Goal: Check status: Check status

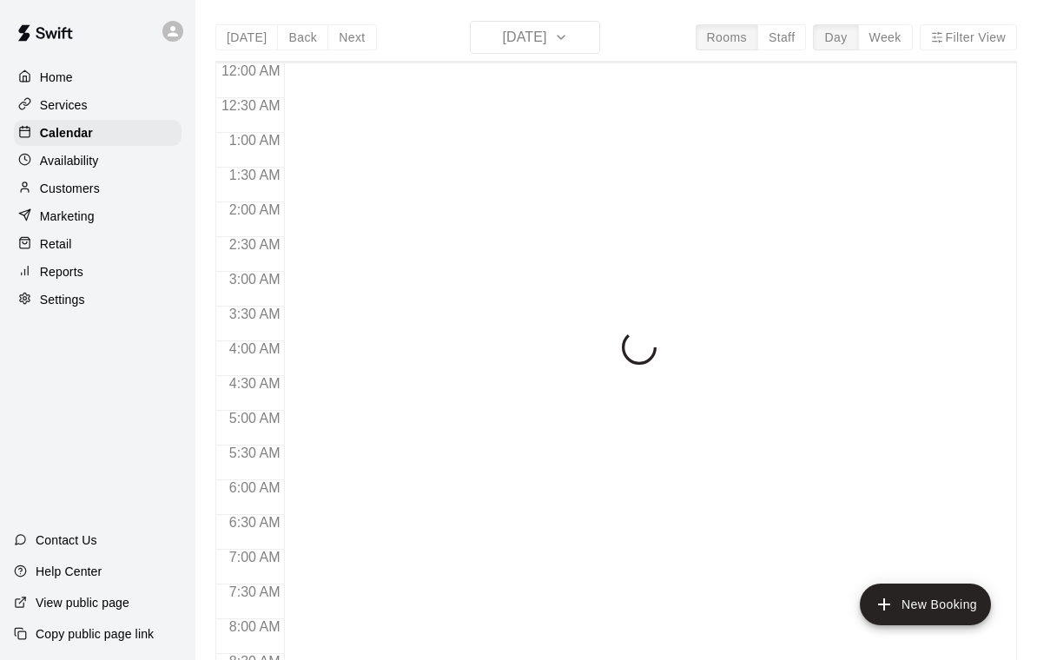
scroll to position [1024, 0]
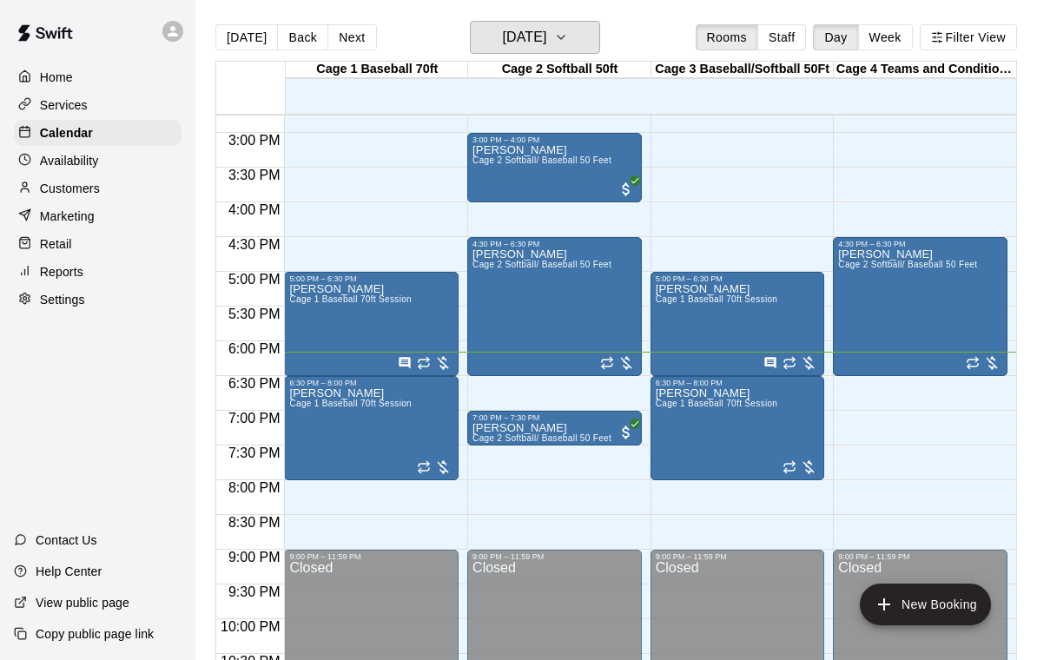
click at [572, 41] on button "[DATE]" at bounding box center [535, 37] width 130 height 33
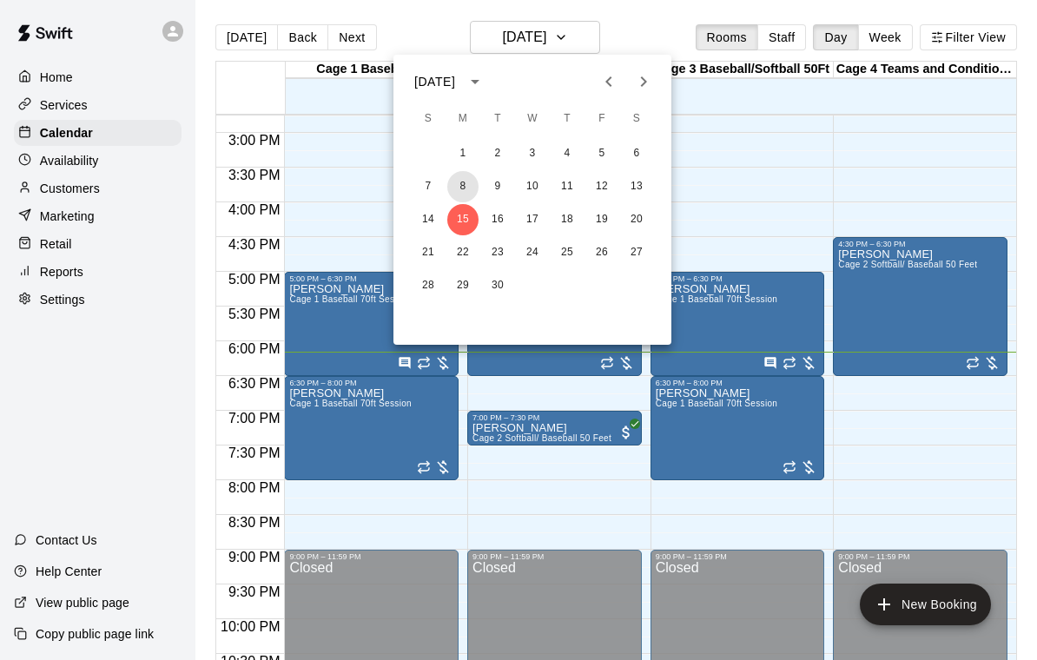
click at [462, 183] on button "8" at bounding box center [462, 186] width 31 height 31
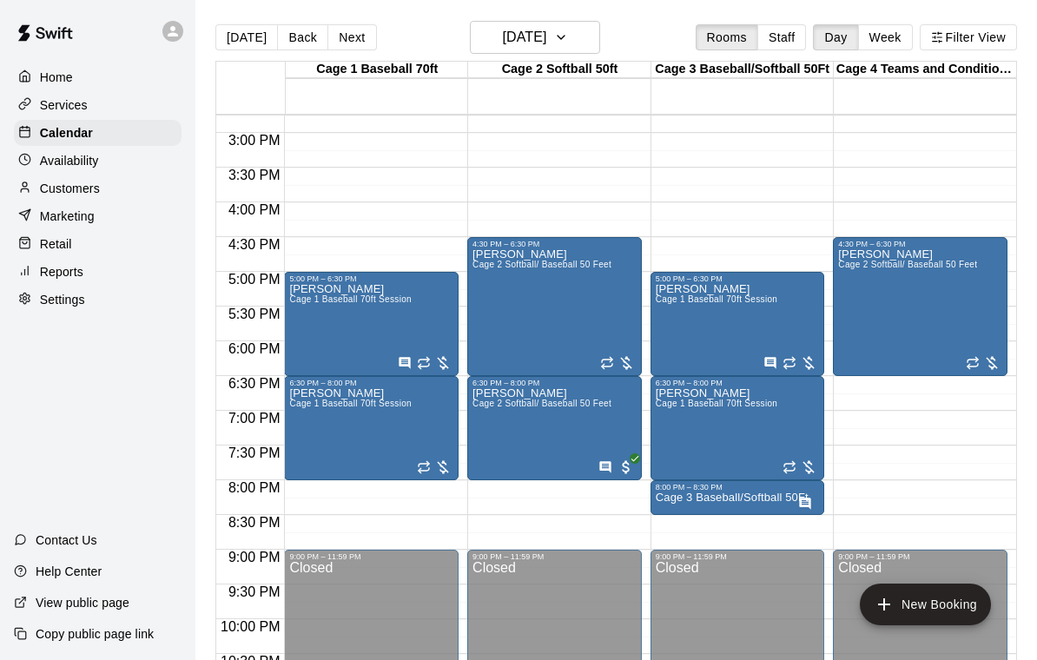
click at [374, 308] on div "Joey Moraga Cage 1 Baseball 70ft Session" at bounding box center [350, 613] width 122 height 660
click at [308, 306] on icon "edit" at bounding box center [307, 303] width 21 height 21
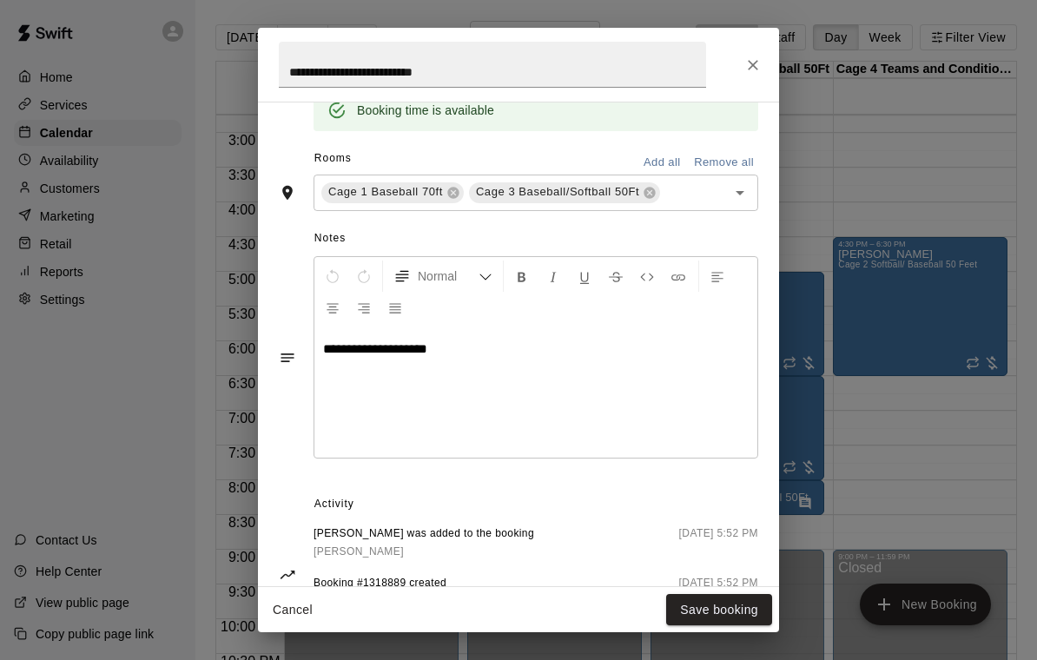
scroll to position [464, 0]
click at [752, 70] on icon "Close" at bounding box center [752, 64] width 17 height 17
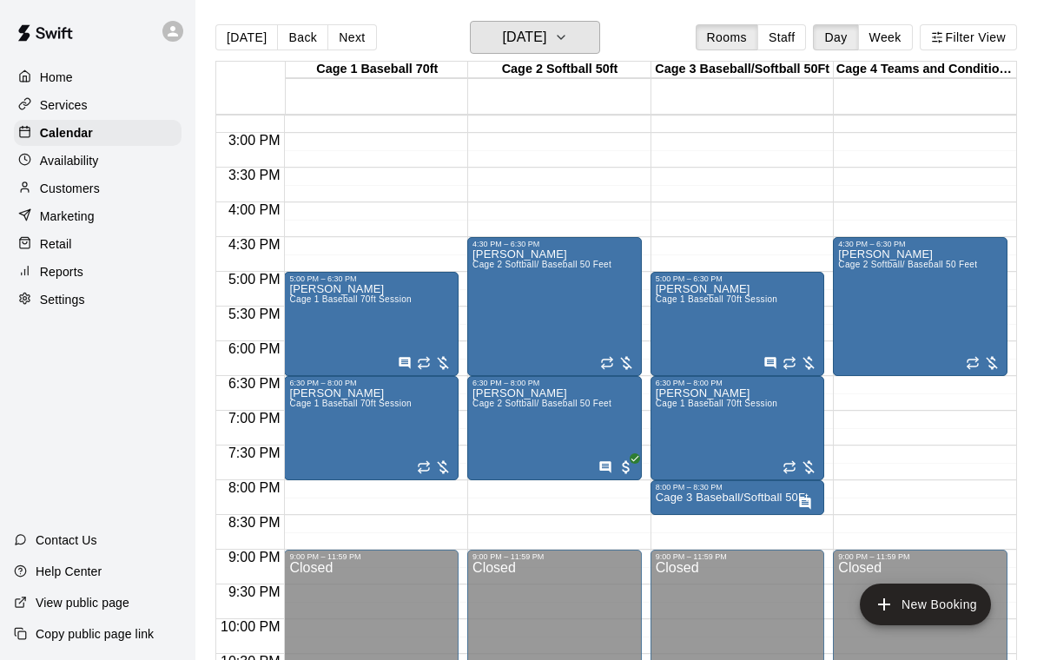
click at [546, 37] on h6 "Monday Sep 08" at bounding box center [524, 37] width 44 height 24
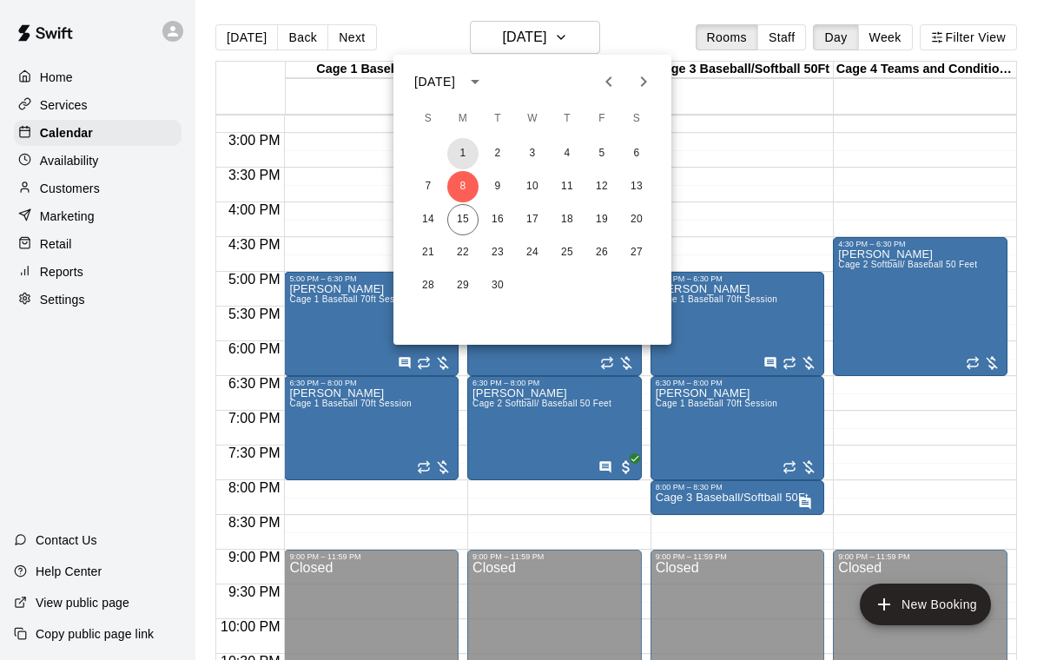
click at [466, 161] on button "1" at bounding box center [462, 153] width 31 height 31
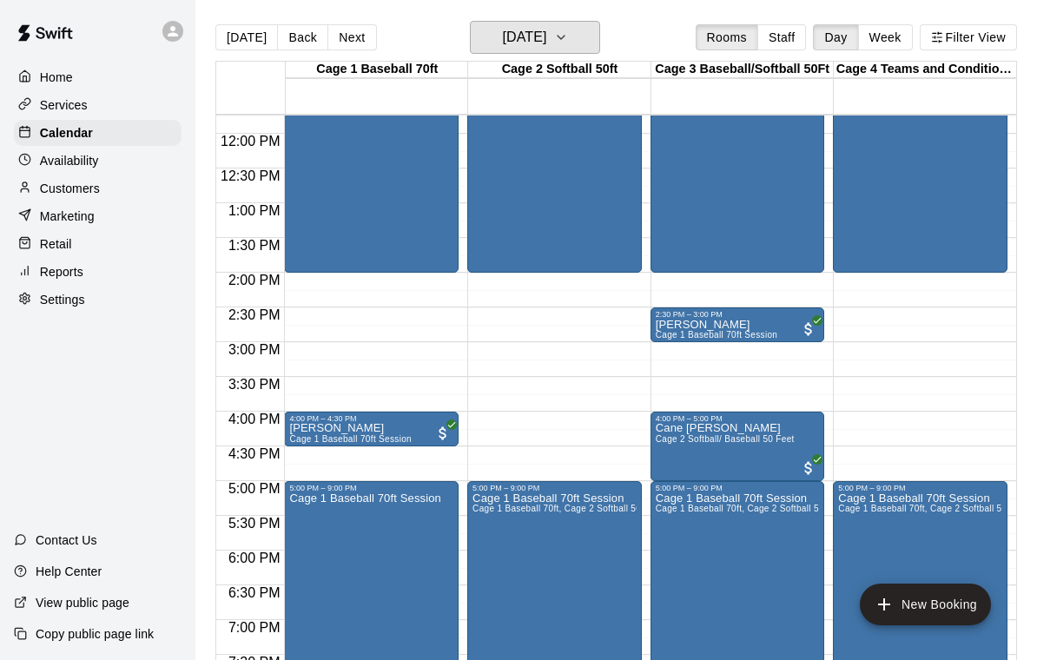
scroll to position [814, 0]
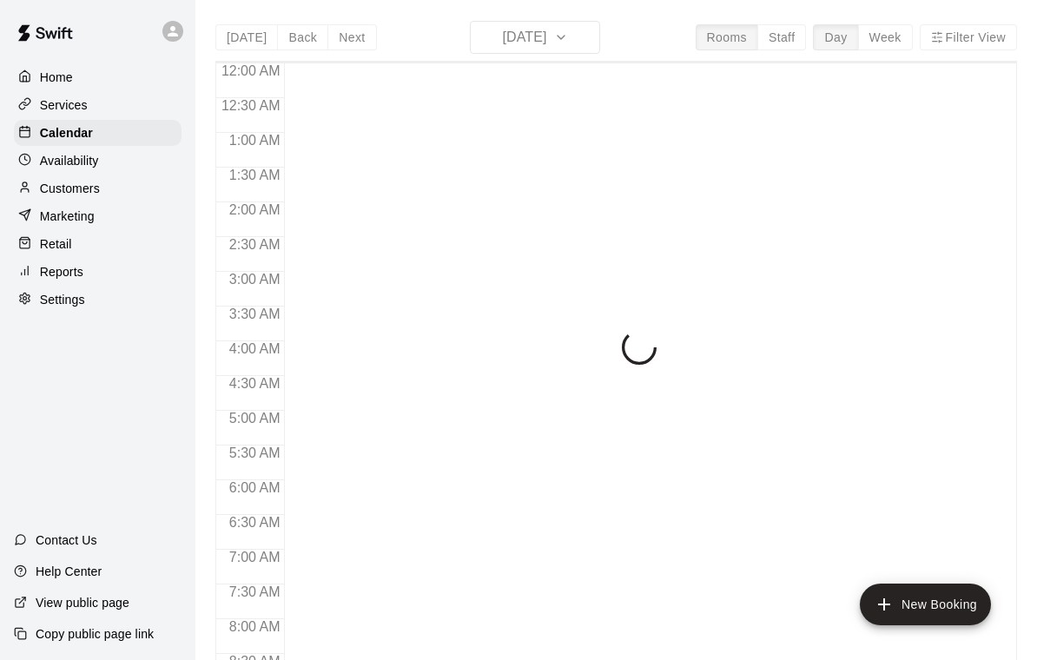
scroll to position [1024, 0]
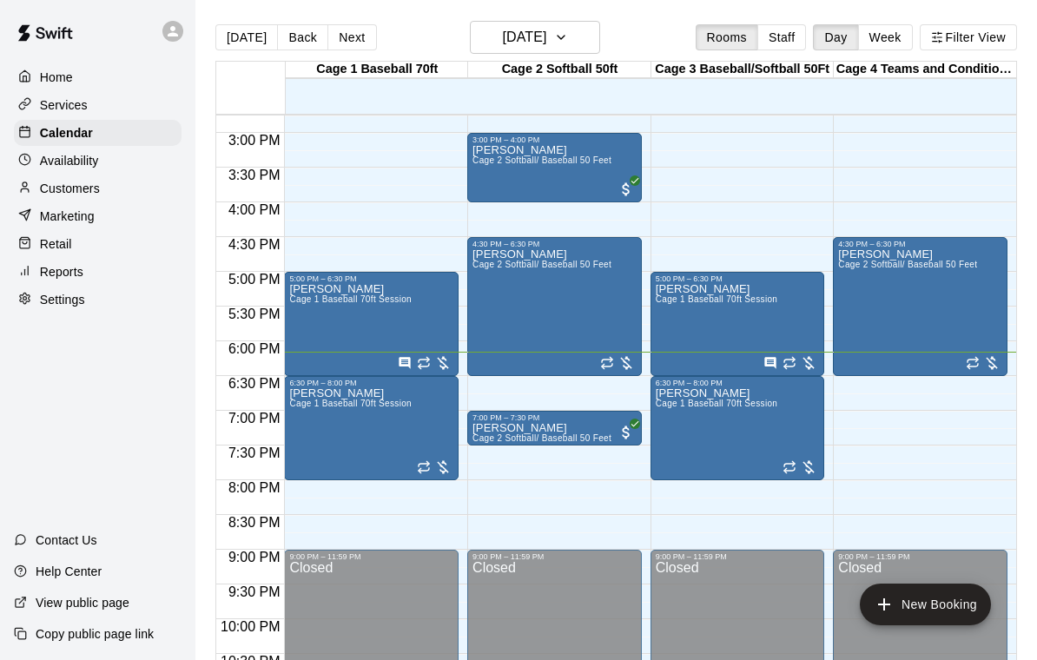
click at [541, 428] on p "[PERSON_NAME]" at bounding box center [541, 428] width 139 height 0
click at [497, 451] on icon "edit" at bounding box center [490, 448] width 21 height 21
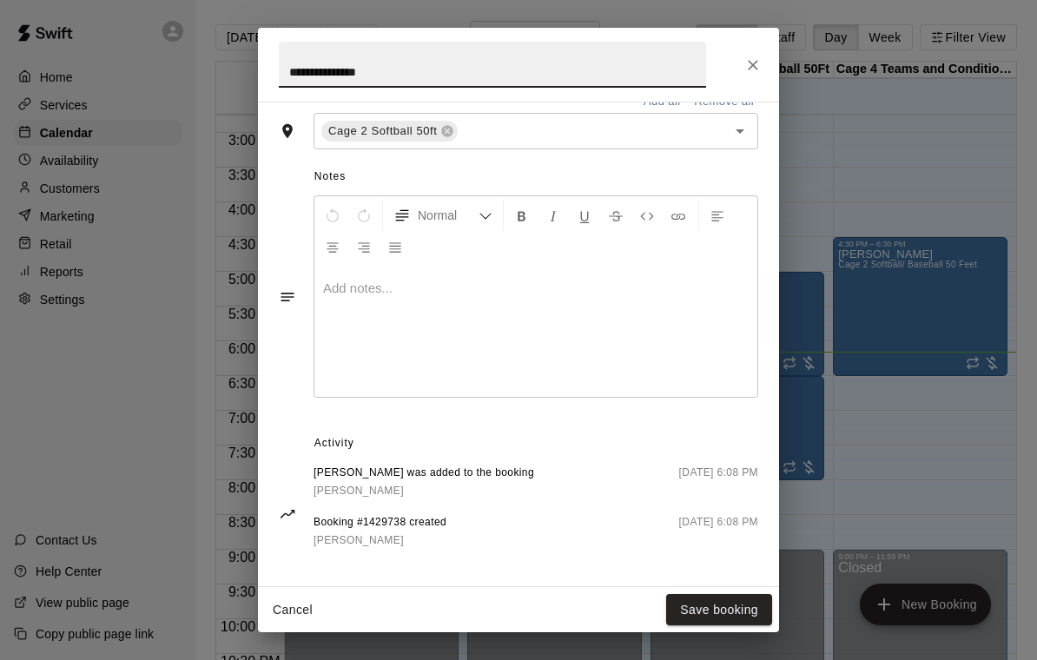
scroll to position [433, 0]
click at [761, 56] on icon "Close" at bounding box center [752, 64] width 17 height 17
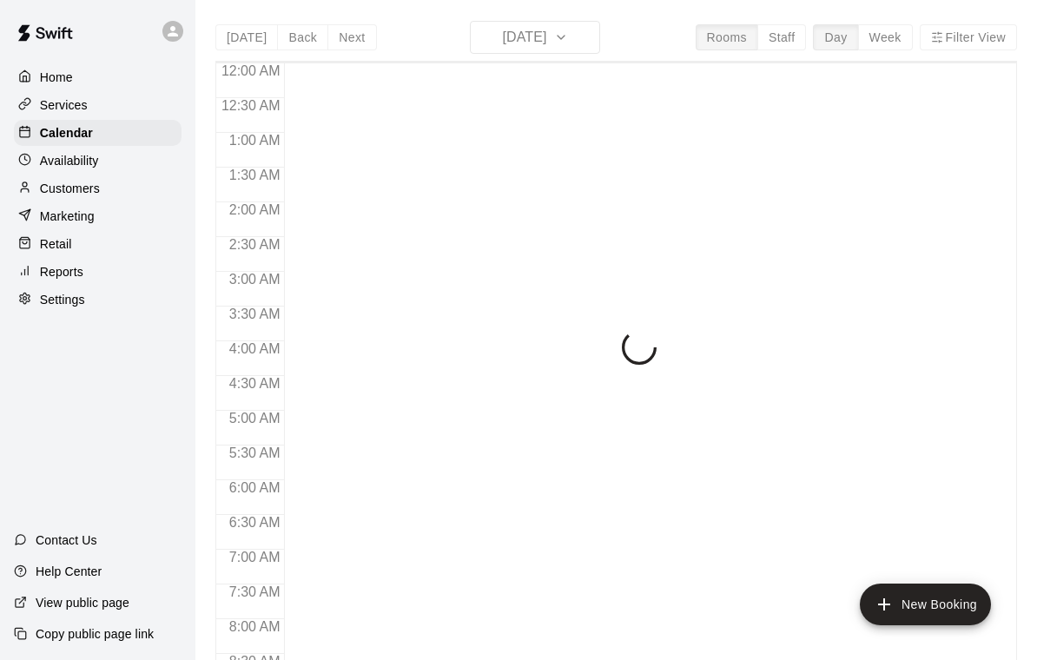
scroll to position [1024, 0]
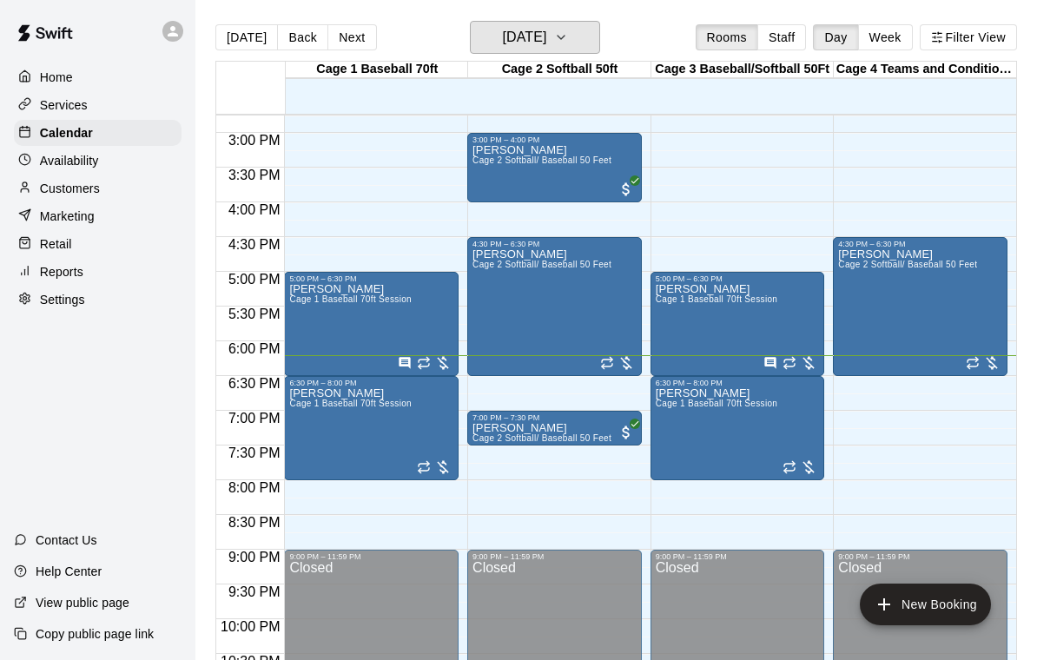
click at [599, 30] on button "[DATE]" at bounding box center [535, 37] width 130 height 33
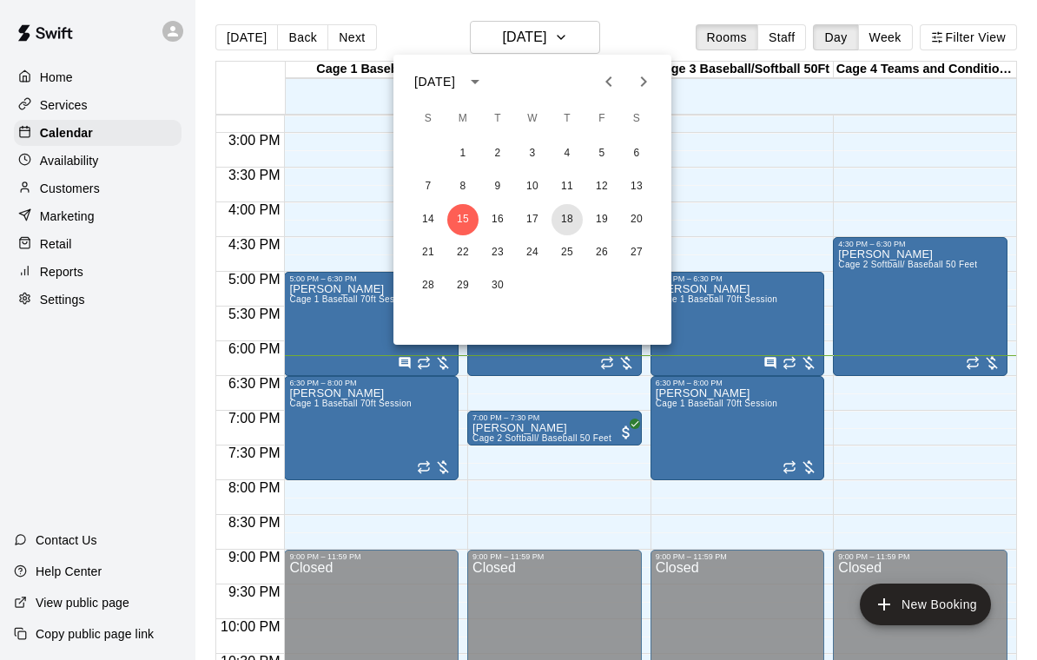
click at [556, 220] on button "18" at bounding box center [566, 219] width 31 height 31
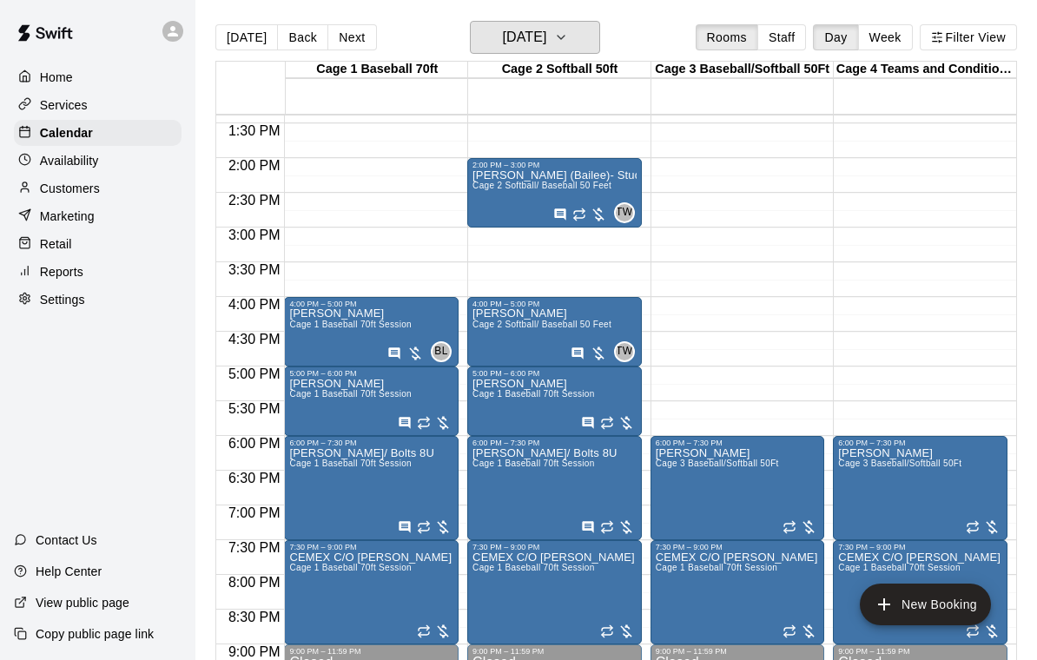
scroll to position [929, 0]
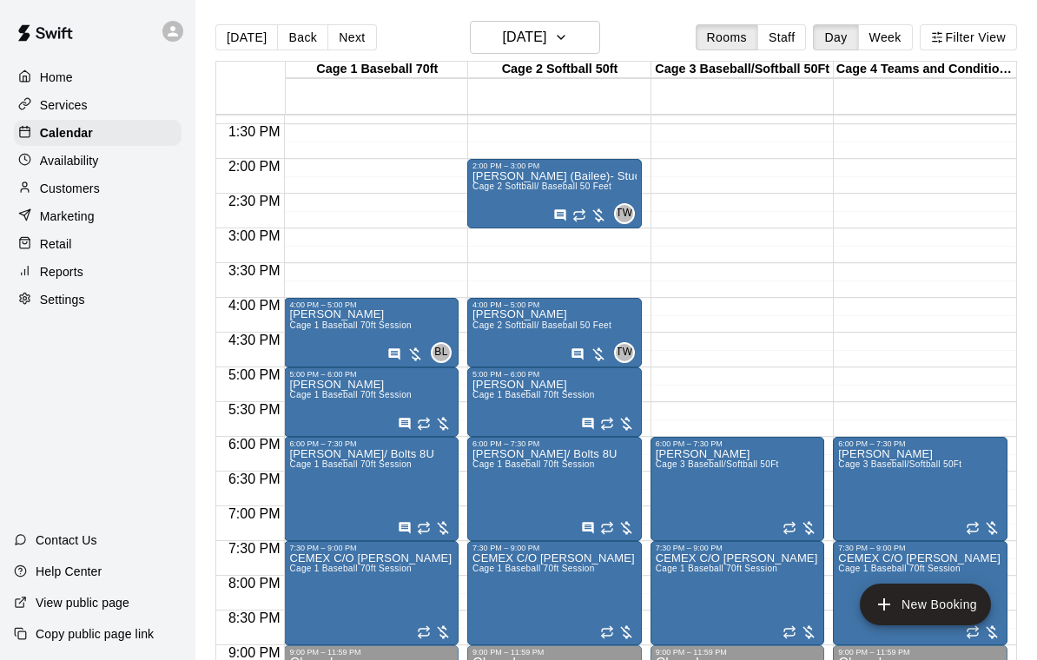
click at [510, 326] on span "Cage 2 Softball/ Baseball 50 Feet" at bounding box center [541, 325] width 139 height 10
click at [487, 334] on icon "edit" at bounding box center [490, 339] width 21 height 21
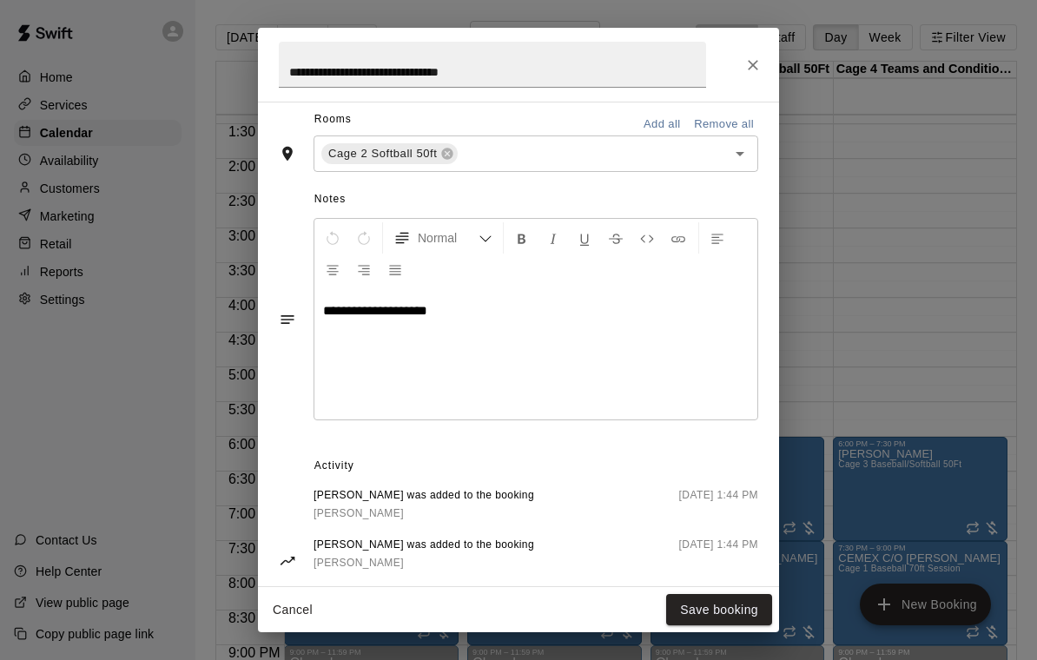
scroll to position [418, 0]
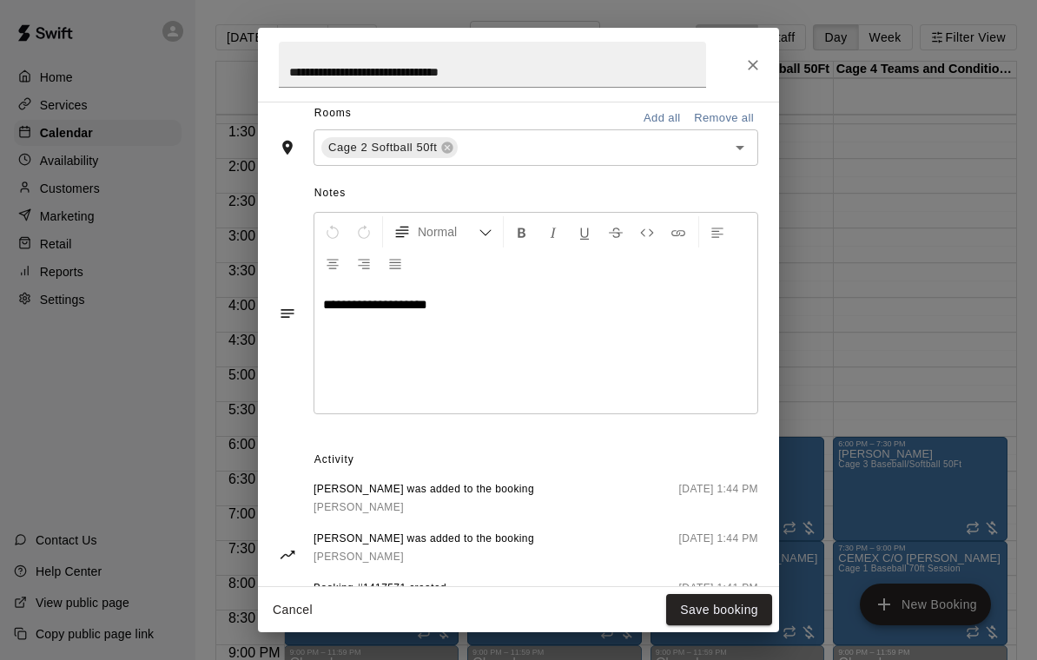
click at [752, 66] on icon "Close" at bounding box center [752, 65] width 10 height 10
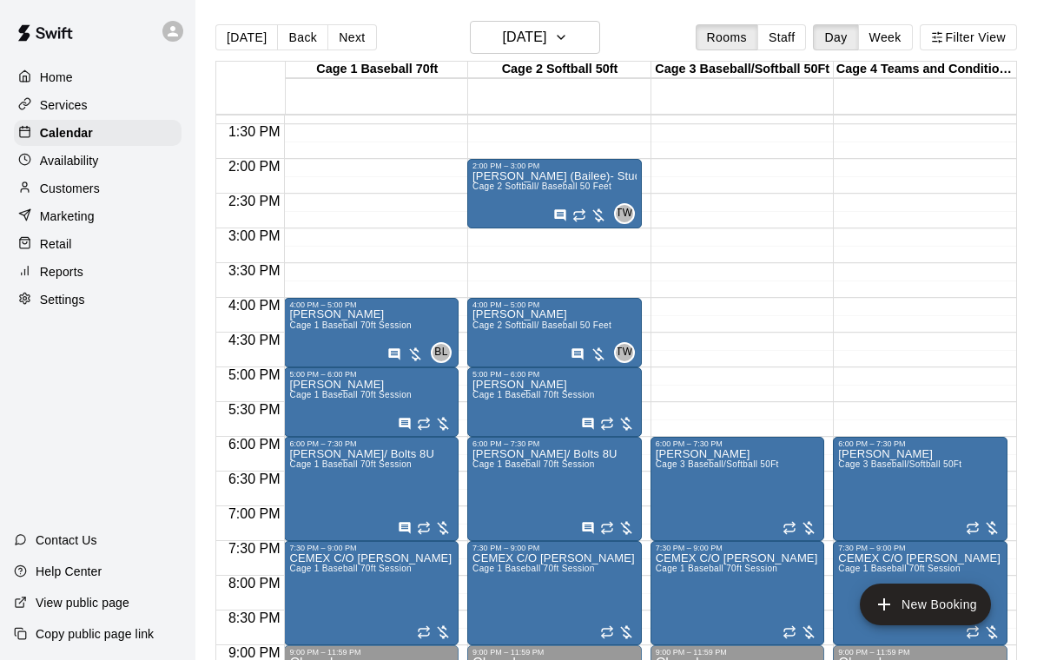
click at [525, 322] on span "Cage 2 Softball/ Baseball 50 Feet" at bounding box center [541, 325] width 139 height 10
click at [496, 336] on icon "edit" at bounding box center [490, 339] width 21 height 21
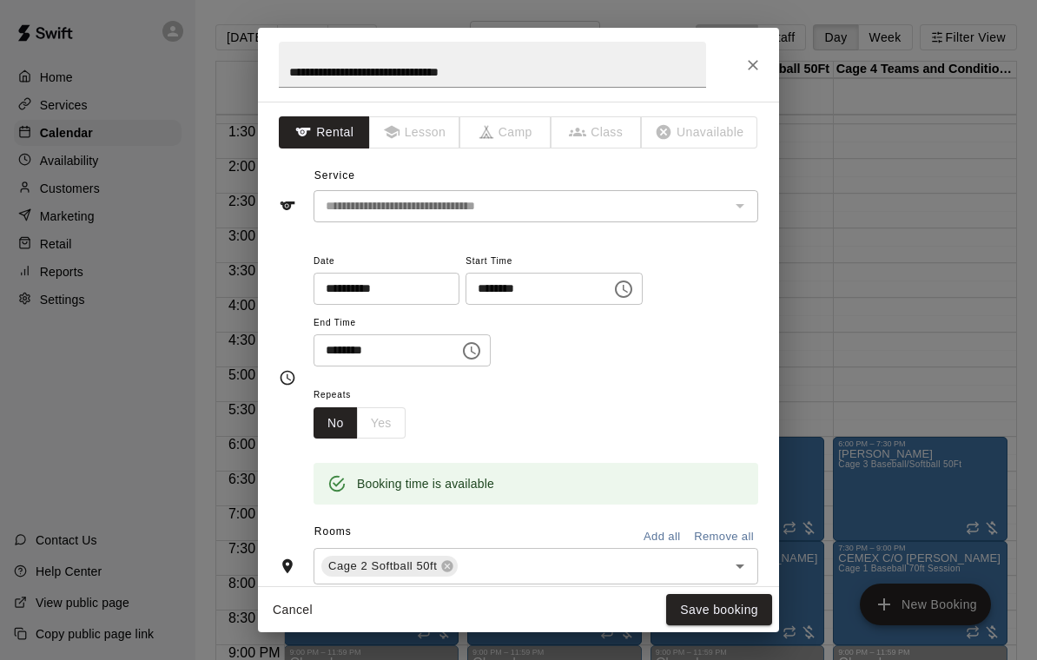
scroll to position [0, 0]
click at [761, 78] on button "Close" at bounding box center [752, 64] width 31 height 31
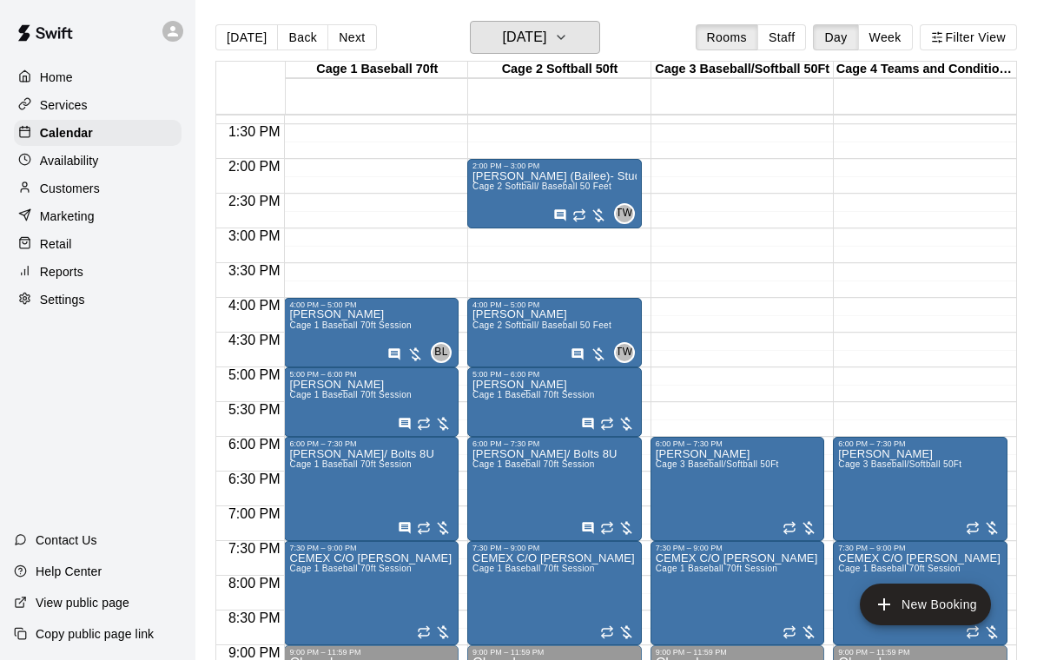
click at [546, 37] on h6 "Thursday Sep 18" at bounding box center [524, 37] width 44 height 24
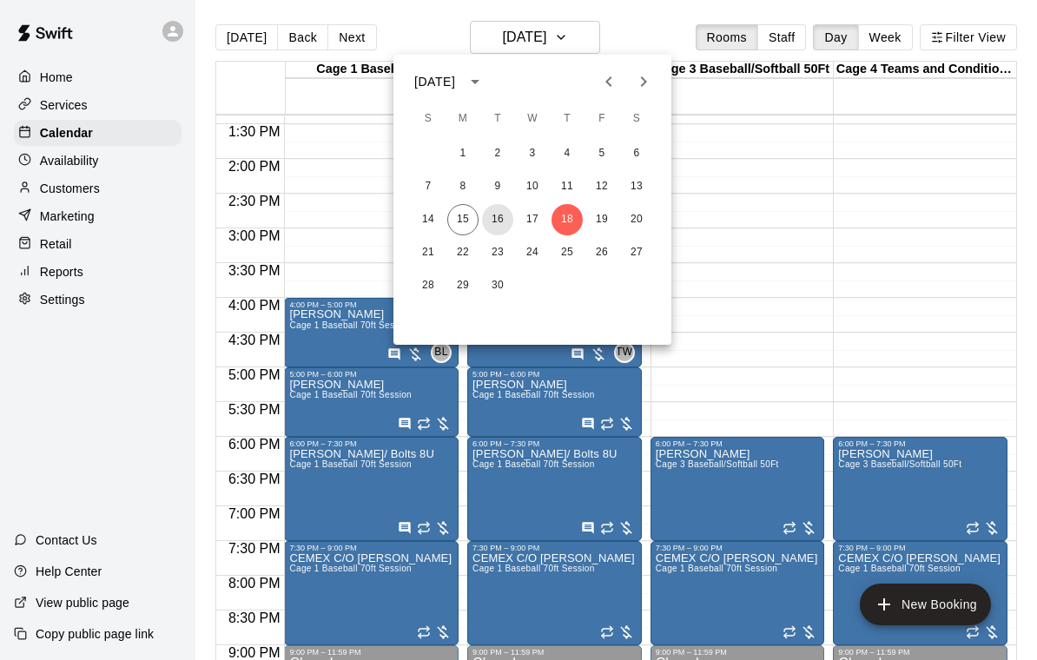
click at [497, 220] on button "16" at bounding box center [497, 219] width 31 height 31
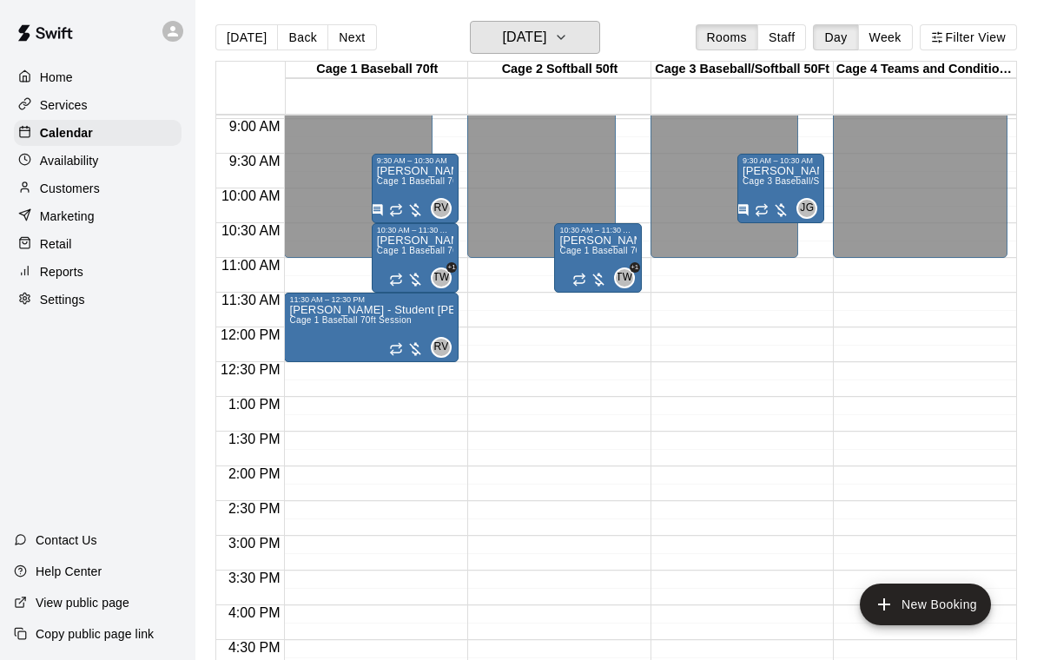
scroll to position [621, 0]
click at [546, 37] on h6 "Tuesday Sep 16" at bounding box center [524, 37] width 44 height 24
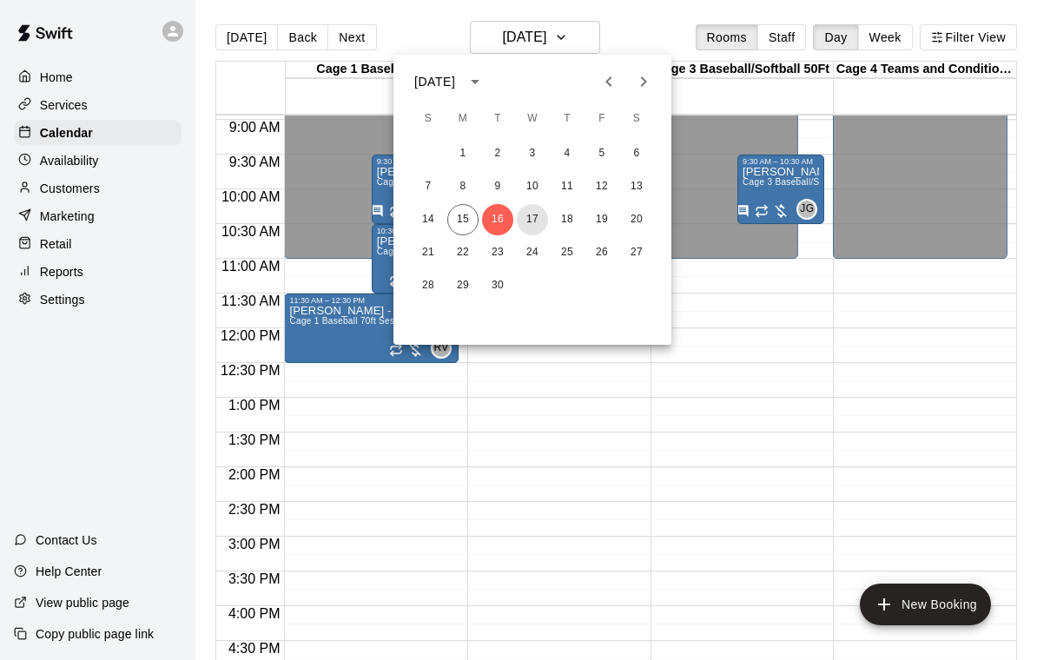
click at [537, 225] on button "17" at bounding box center [532, 219] width 31 height 31
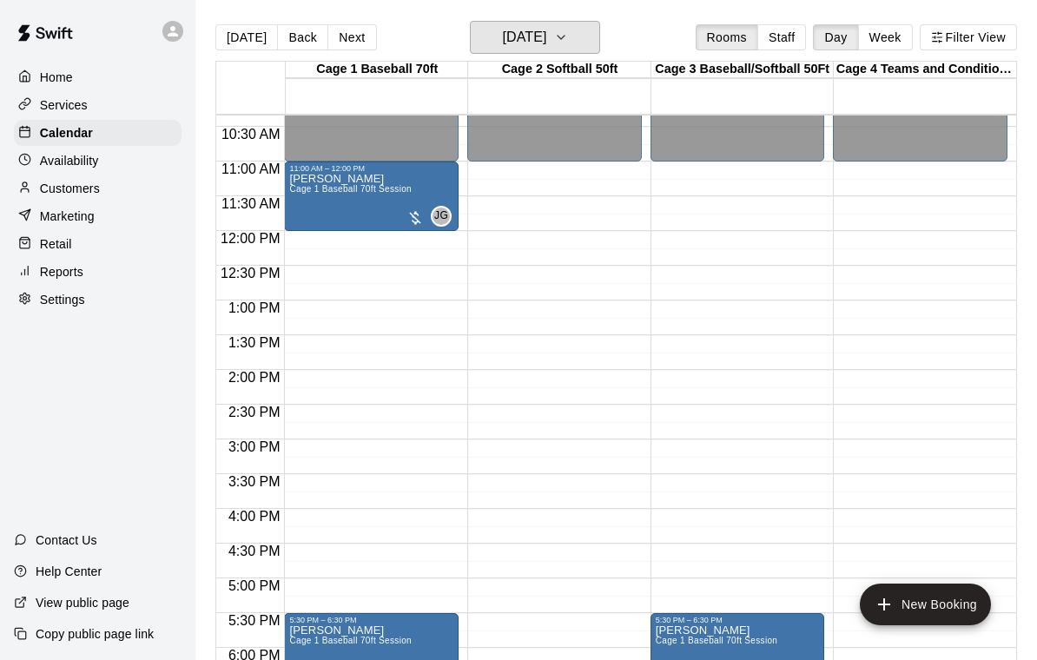
scroll to position [713, 0]
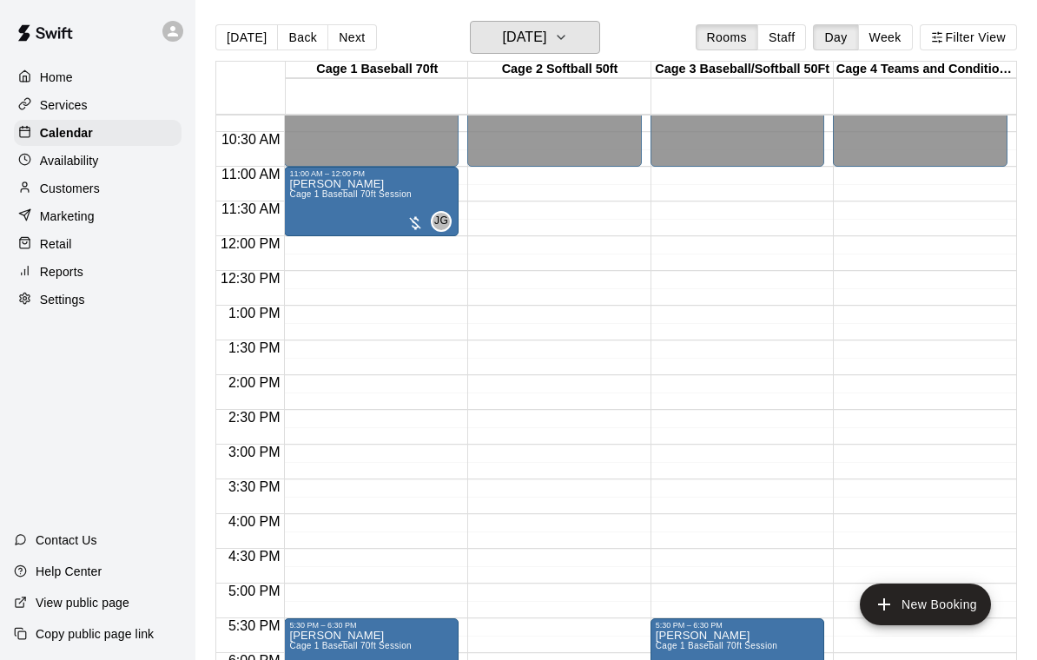
click at [546, 39] on h6 "Wednesday Sep 17" at bounding box center [524, 37] width 44 height 24
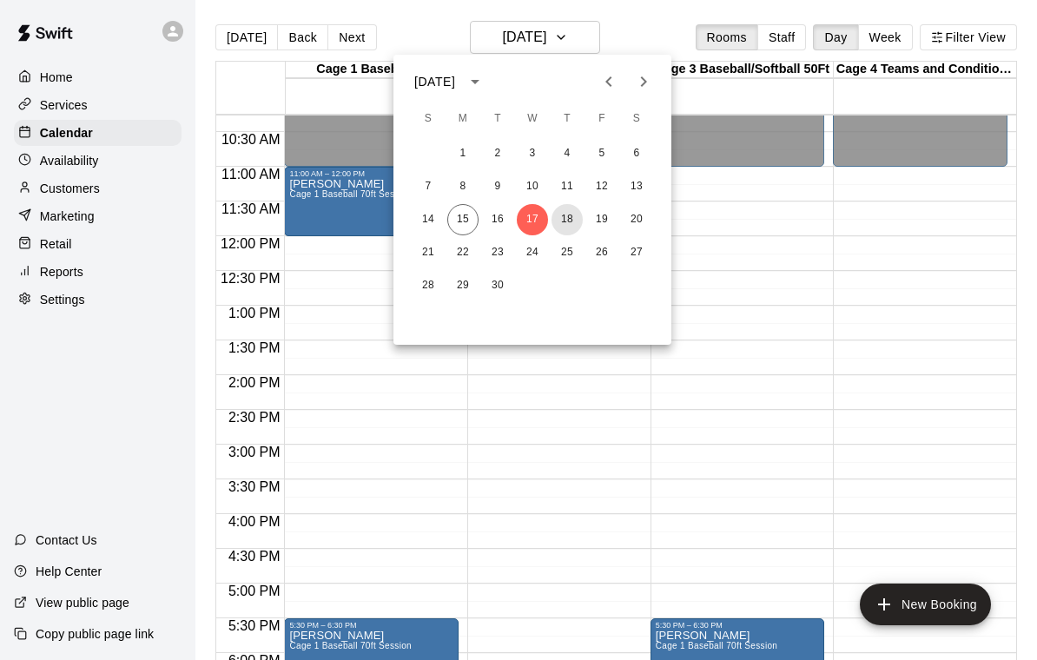
click at [570, 217] on button "18" at bounding box center [566, 219] width 31 height 31
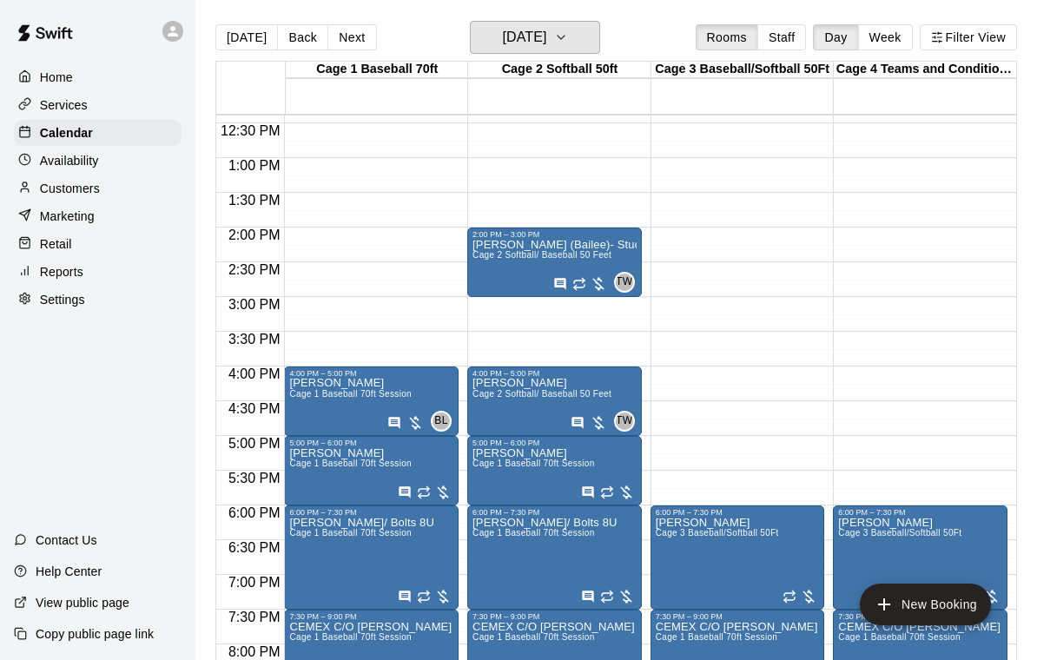
scroll to position [866, 0]
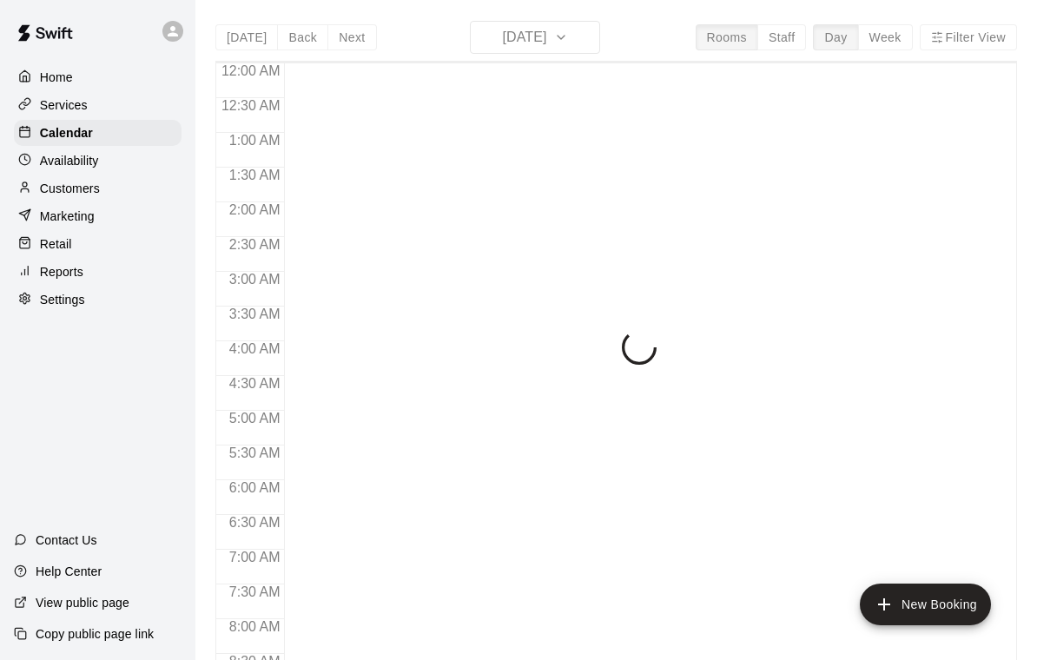
scroll to position [1024, 0]
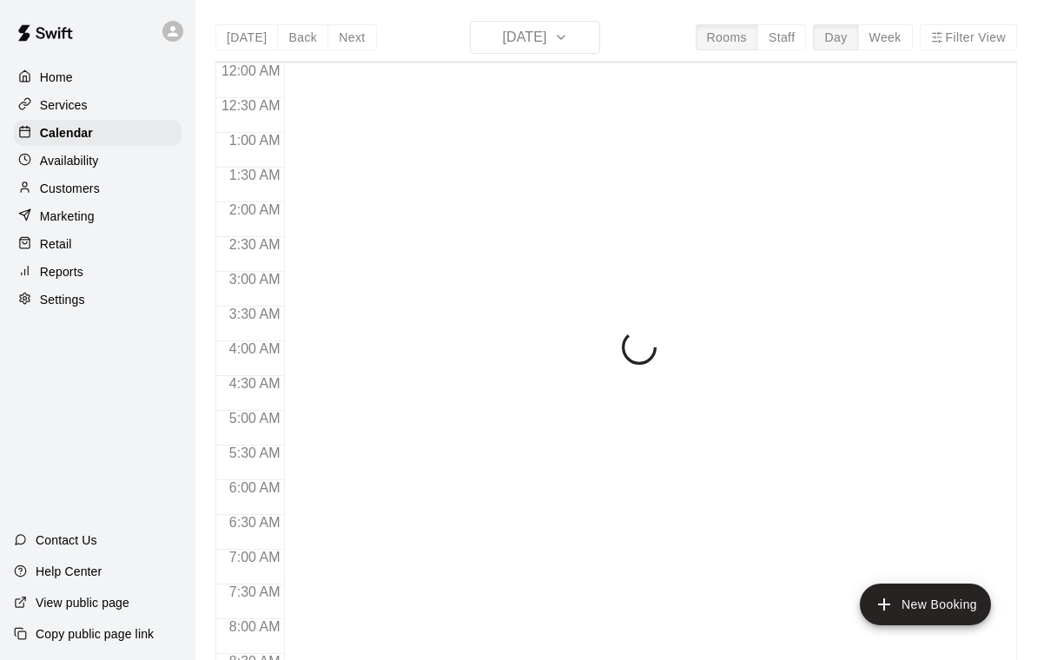
scroll to position [1024, 0]
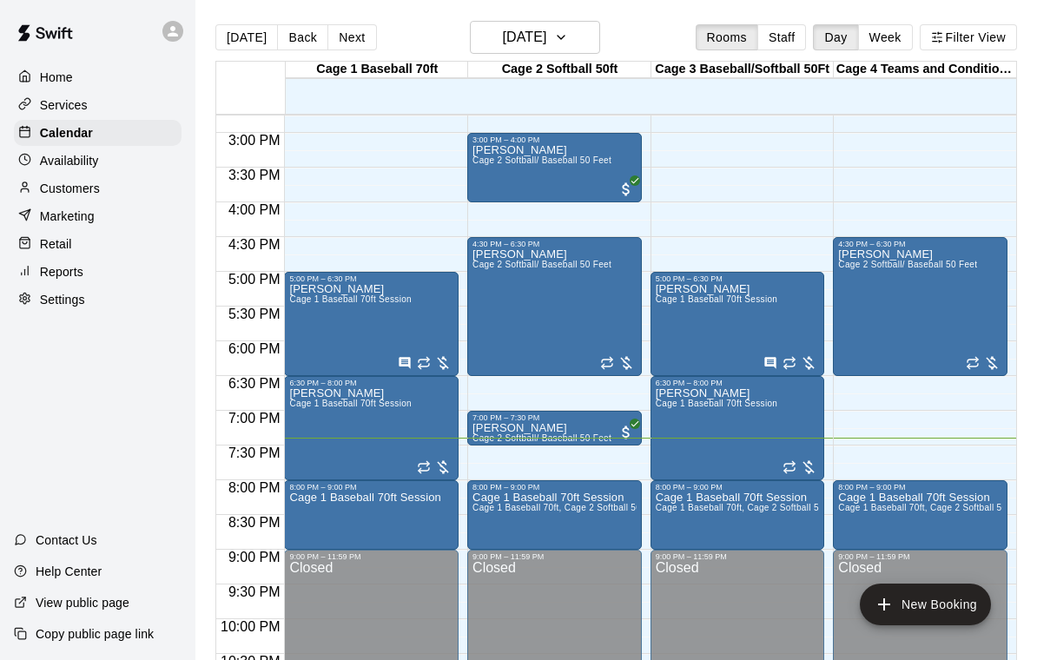
click at [317, 508] on icon "edit" at bounding box center [307, 511] width 21 height 21
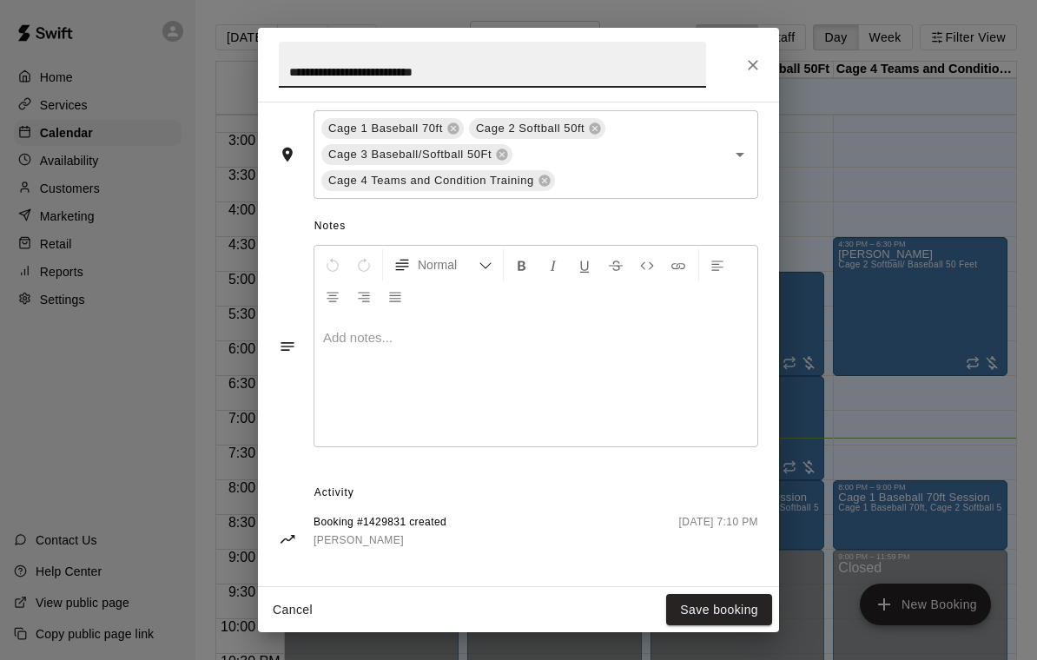
scroll to position [437, 0]
click at [752, 69] on icon "Close" at bounding box center [752, 64] width 17 height 17
